Goal: Feedback & Contribution: Contribute content

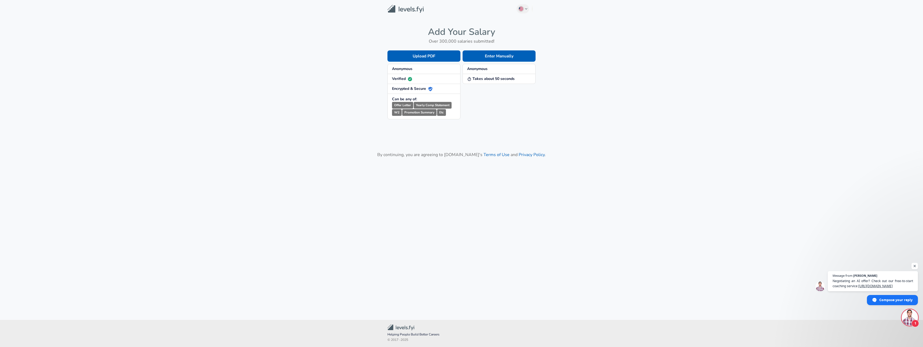
click at [517, 64] on ul "Anonymous Takes about 50 seconds" at bounding box center [499, 74] width 73 height 20
click at [514, 60] on button "Enter Manually" at bounding box center [499, 55] width 73 height 11
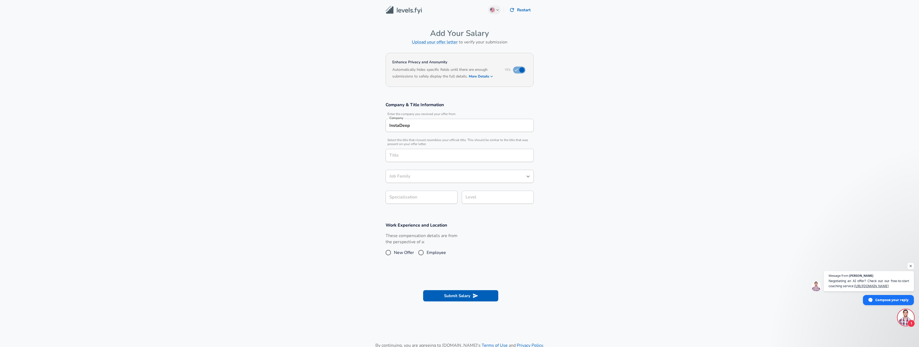
click at [448, 126] on input "InstaDeep" at bounding box center [459, 125] width 143 height 8
type input "Playground AI"
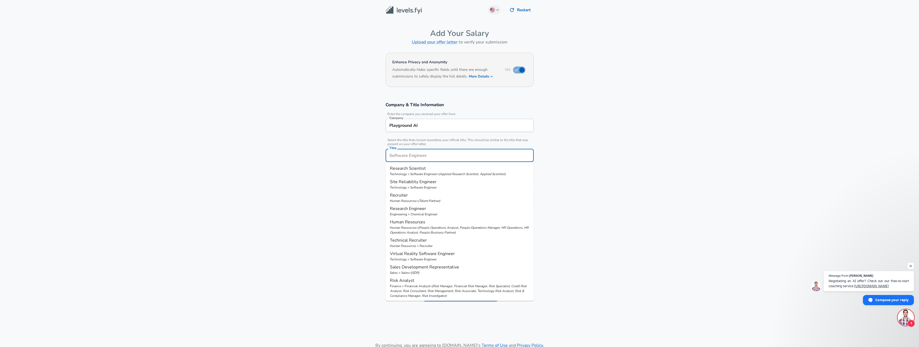
click at [428, 156] on input "Title" at bounding box center [459, 155] width 143 height 8
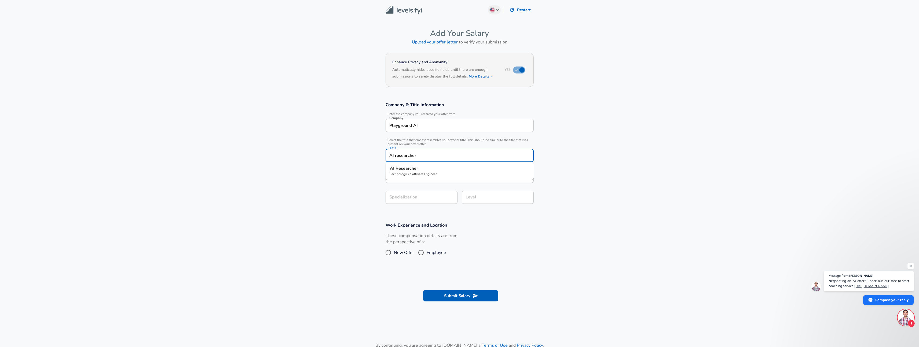
click at [479, 177] on li "AI Researcher Technology > Software Engineer" at bounding box center [460, 170] width 148 height 13
type input "AI Researcher"
type input "ML / AI"
type input "Software Engineer"
type input "AI Researcher"
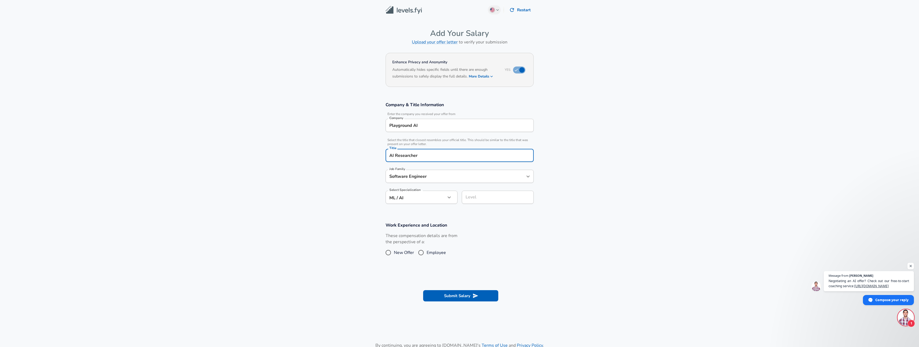
scroll to position [11, 0]
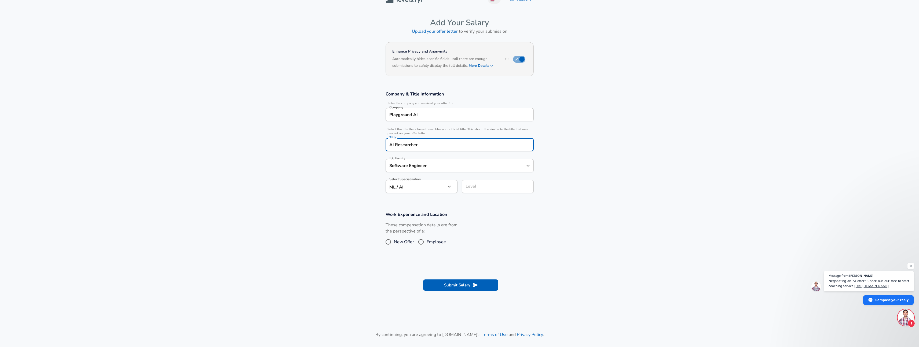
click at [483, 191] on input "Level" at bounding box center [497, 186] width 67 height 8
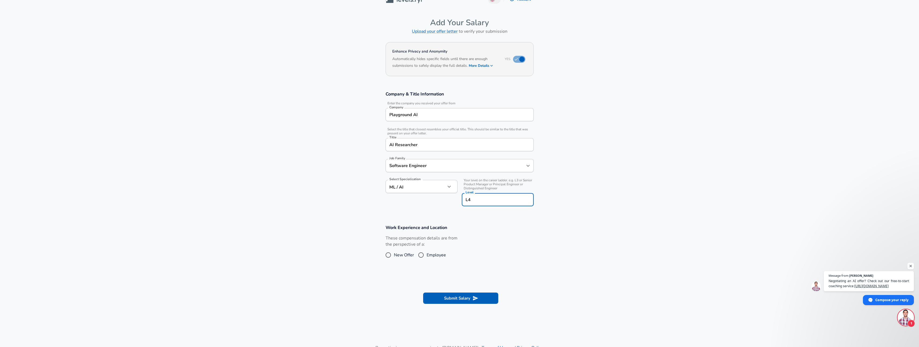
type input "L4"
click at [489, 248] on div "These compensation details are from the perspective of a: New Offer Employee" at bounding box center [457, 249] width 152 height 28
click at [419, 255] on input "Employee" at bounding box center [420, 255] width 11 height 9
radio input "true"
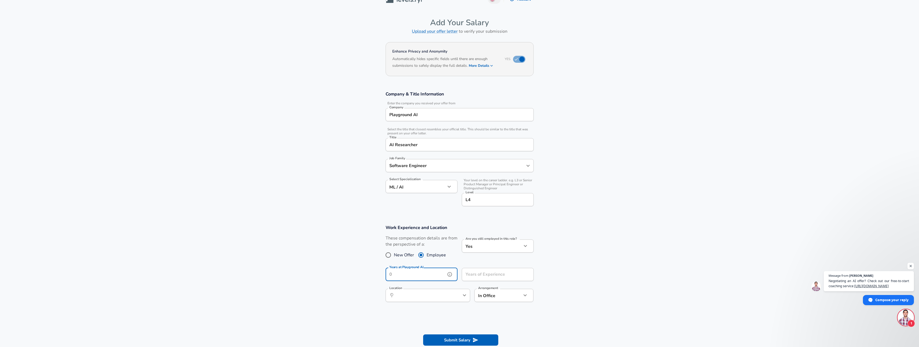
click at [439, 273] on input "Years at Playground AI" at bounding box center [416, 274] width 60 height 13
type input "6"
type input "1"
click at [483, 276] on input "Years of Experience" at bounding box center [492, 274] width 60 height 13
type input "5"
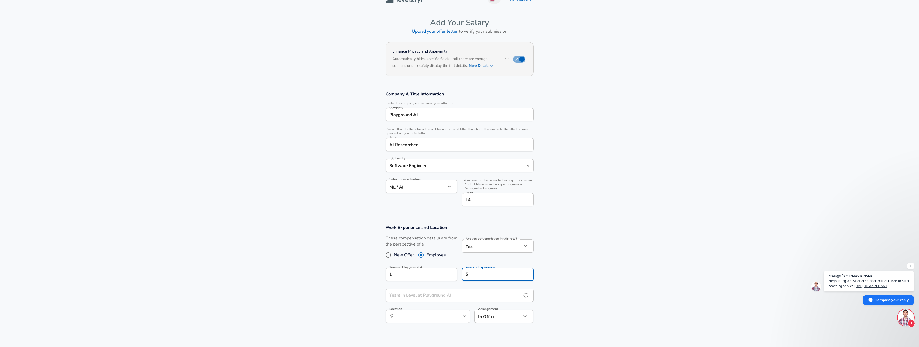
click at [465, 296] on input "Years in Level at Playground AI" at bounding box center [454, 295] width 136 height 13
click at [444, 321] on div "​ Location" at bounding box center [428, 316] width 85 height 13
type input "1"
click at [441, 327] on li "[US_STATE], [GEOGRAPHIC_DATA]" at bounding box center [428, 329] width 85 height 8
type input "[US_STATE], [GEOGRAPHIC_DATA]"
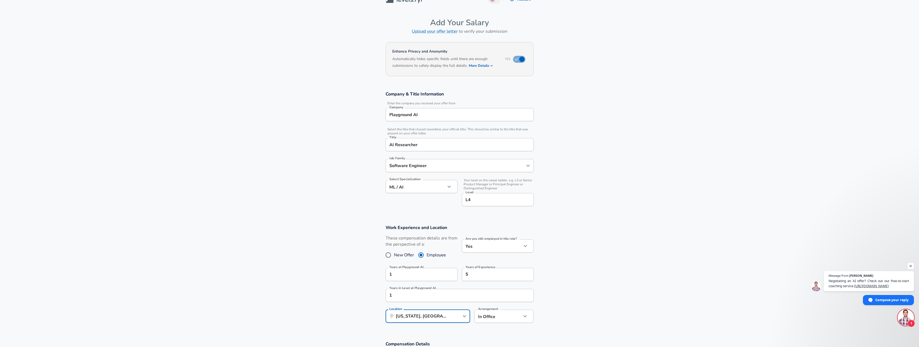
click at [486, 320] on body "English ([GEOGRAPHIC_DATA]) Change Restart Add Your Salary Upload your offer le…" at bounding box center [459, 162] width 919 height 347
click at [497, 322] on li "Fully Remote" at bounding box center [503, 321] width 59 height 8
type input "remote"
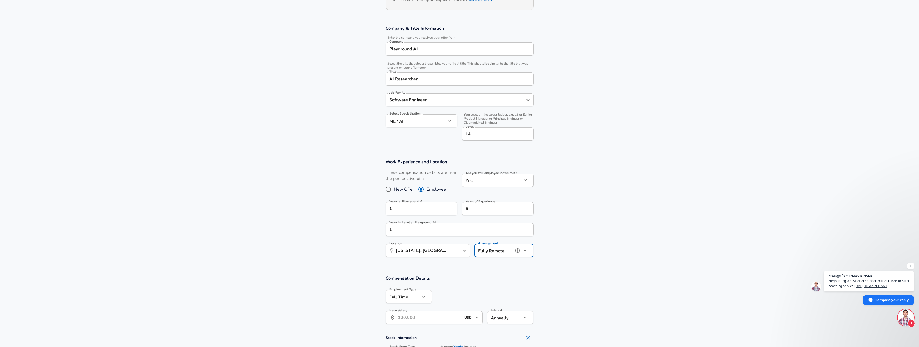
scroll to position [133, 0]
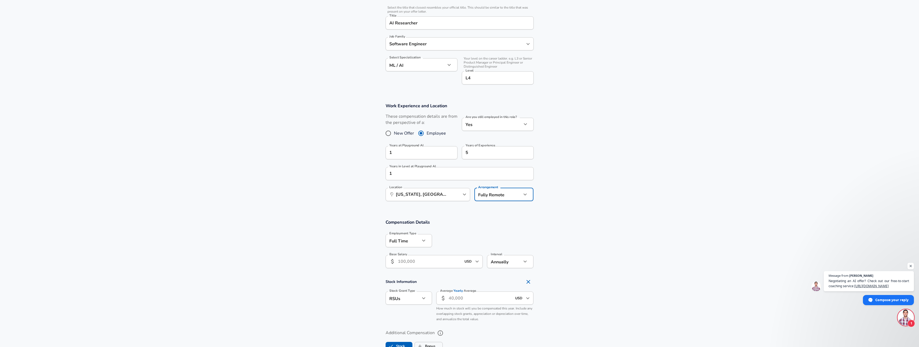
click at [435, 261] on input "Base Salary" at bounding box center [430, 261] width 64 height 13
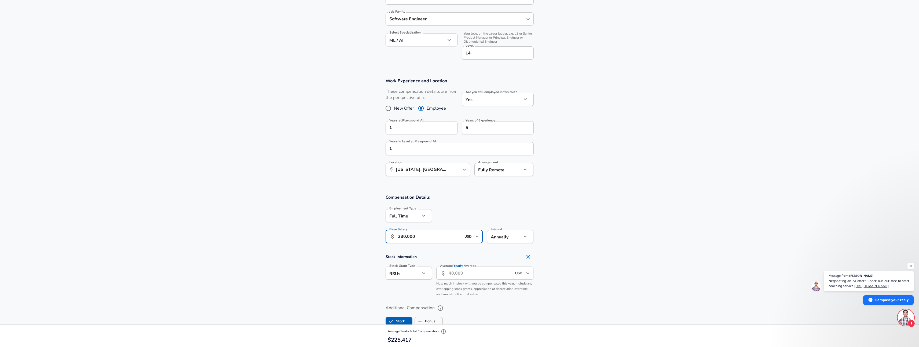
scroll to position [182, 0]
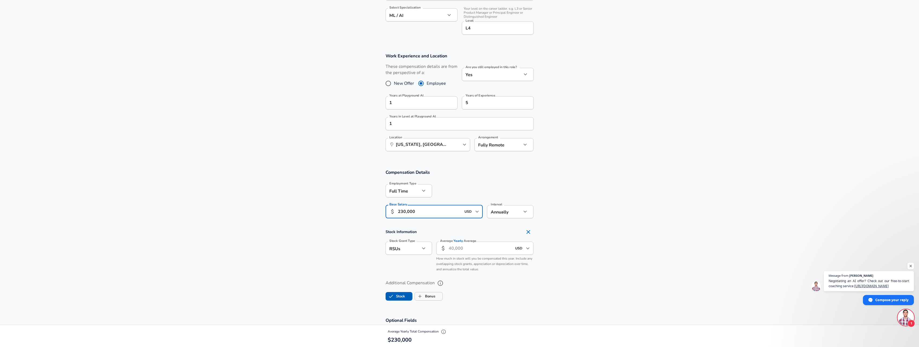
type input "230,000"
click at [472, 248] on input "Average Yearly Average" at bounding box center [481, 248] width 64 height 13
click at [414, 259] on li "Options" at bounding box center [409, 261] width 46 height 8
type input "option"
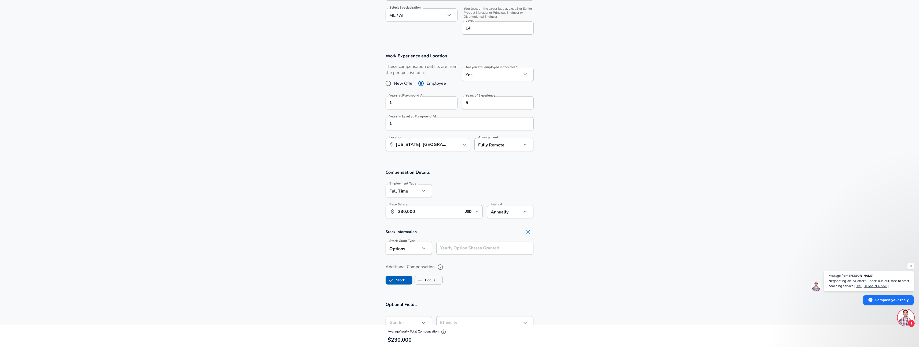
click at [483, 245] on input "Yearly Option Shares Granted" at bounding box center [484, 248] width 97 height 13
type input "3"
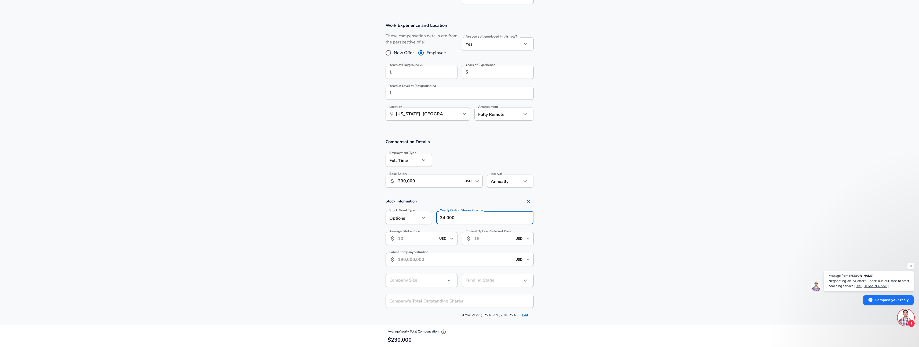
scroll to position [243, 0]
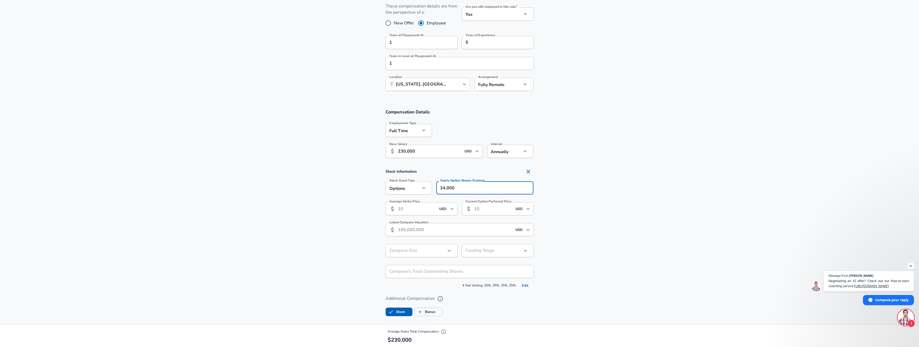
type input "34,000"
click at [441, 233] on input "Latest Company Valuation" at bounding box center [455, 229] width 114 height 13
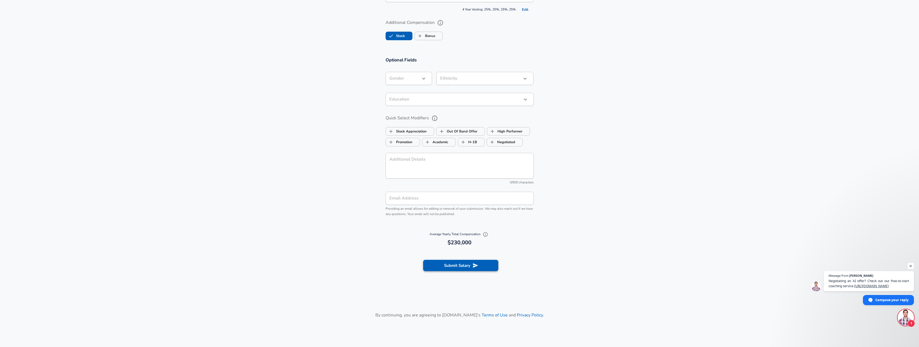
type input "200,000,000"
click at [451, 267] on button "Submit Salary" at bounding box center [460, 265] width 75 height 11
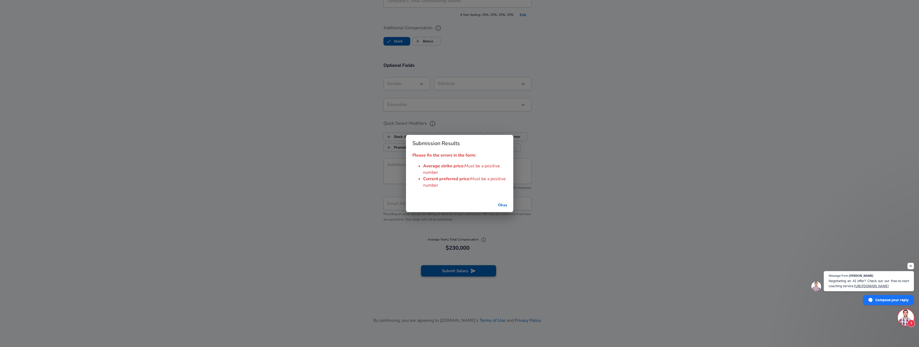
scroll to position [524, 0]
click at [501, 205] on button "Okay" at bounding box center [504, 205] width 17 height 10
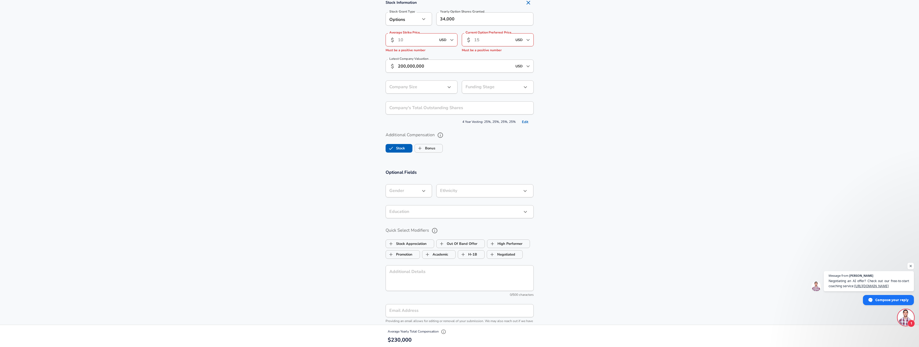
scroll to position [385, 0]
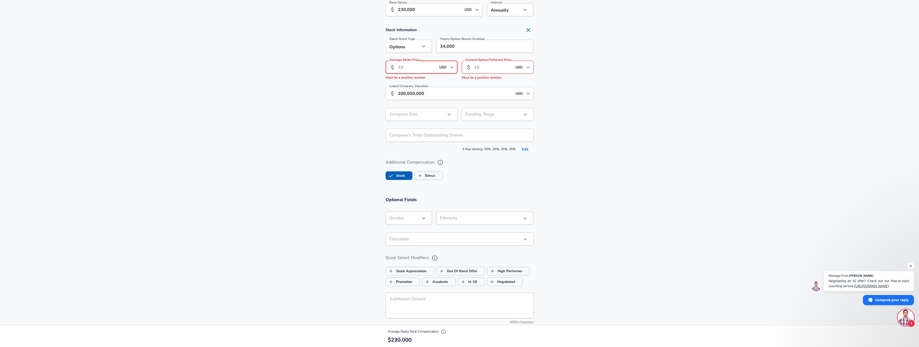
click at [421, 68] on input "Average Strike Price" at bounding box center [417, 67] width 38 height 13
type input "10"
click at [481, 68] on input "Current Option Preferred Price" at bounding box center [493, 67] width 38 height 13
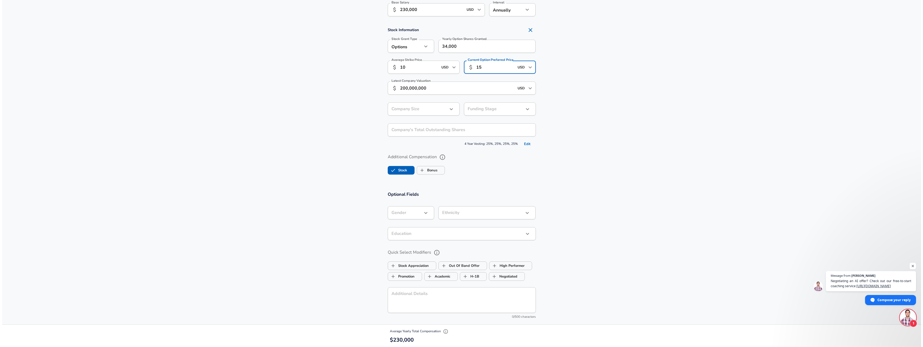
scroll to position [477, 0]
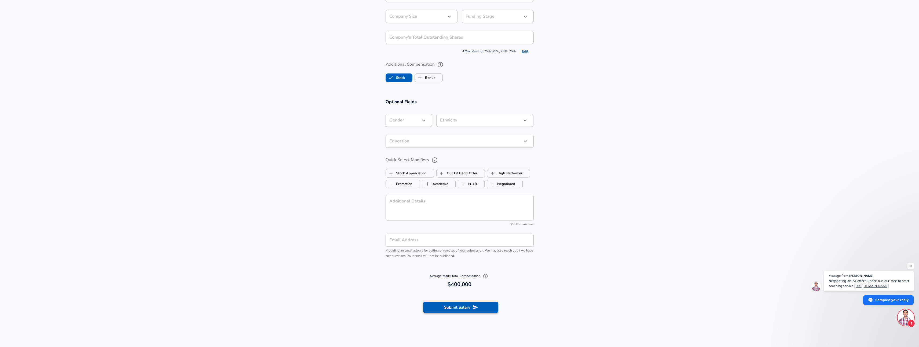
type input "15"
click at [456, 307] on button "Submit Salary" at bounding box center [460, 307] width 75 height 11
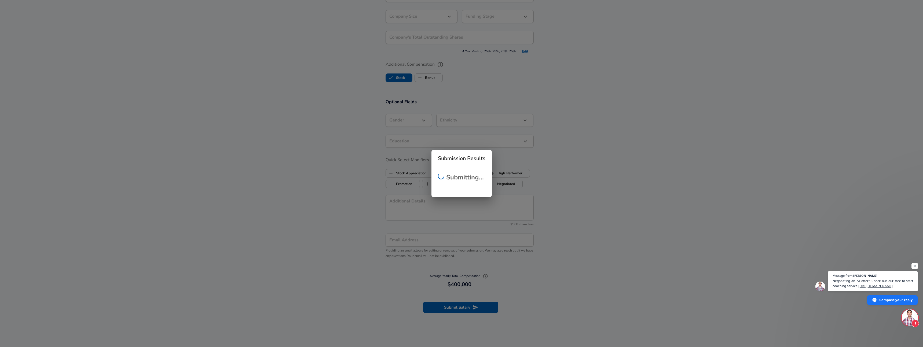
checkbox input "false"
